Goal: Information Seeking & Learning: Learn about a topic

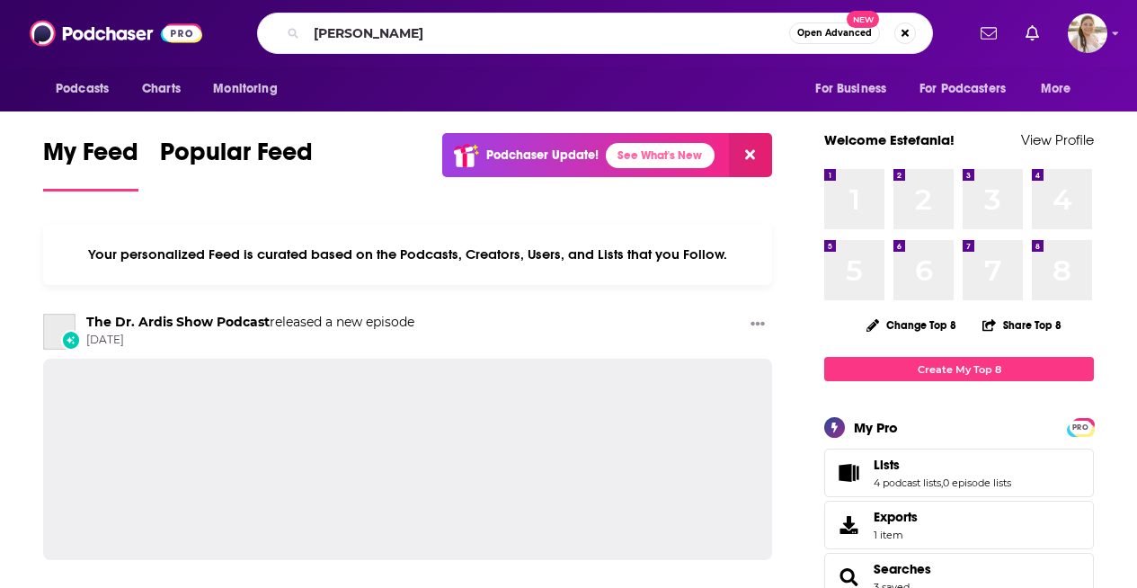
type input "[PERSON_NAME]"
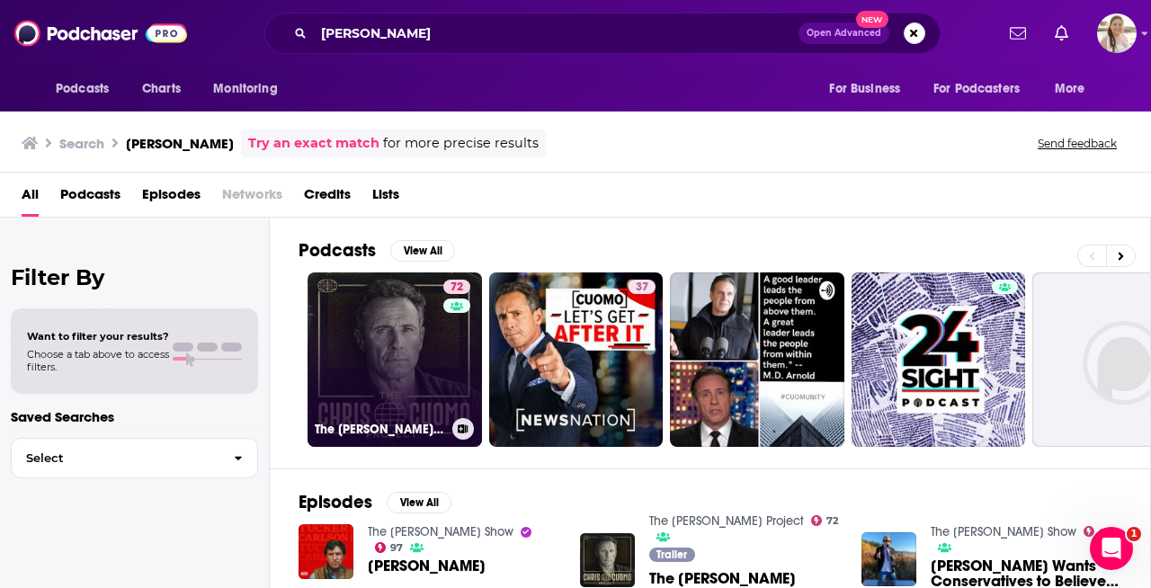
click at [403, 292] on link "72 The [PERSON_NAME] Project" at bounding box center [394, 359] width 174 height 174
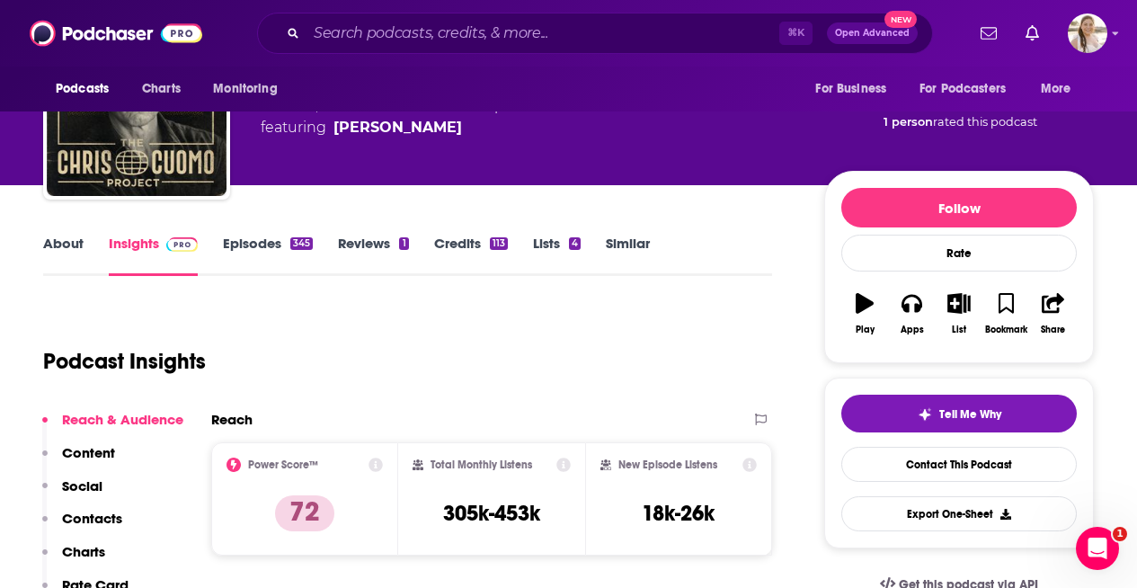
scroll to position [134, 0]
